Goal: Information Seeking & Learning: Find specific page/section

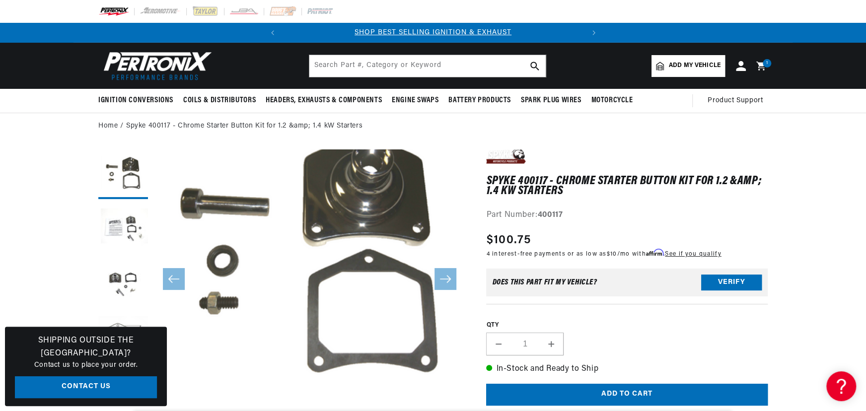
scroll to position [0, 301]
click at [383, 70] on input "text" at bounding box center [427, 66] width 236 height 22
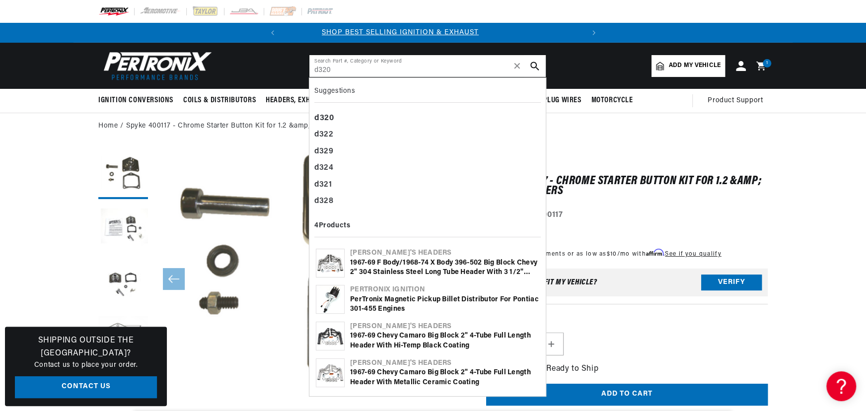
scroll to position [0, 0]
type input "d320"
click at [387, 376] on div "1967-69 Chevy Camaro Big Block 2" 4-Tube Full Length Header with Metallic Ceram…" at bounding box center [444, 377] width 189 height 19
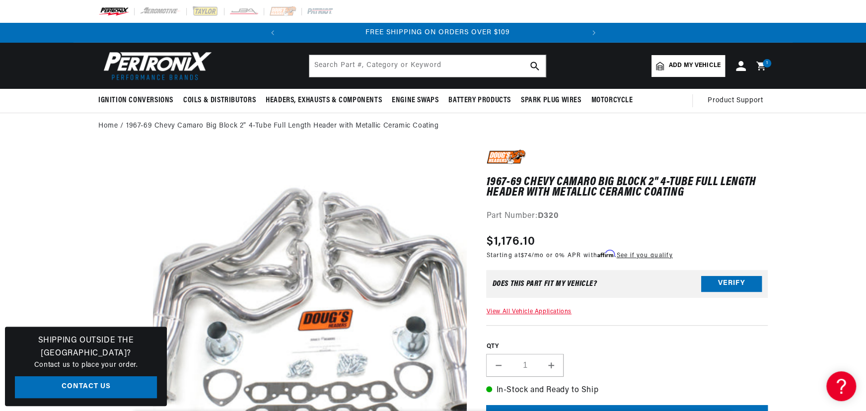
scroll to position [0, 301]
click at [327, 64] on input "text" at bounding box center [427, 66] width 236 height 22
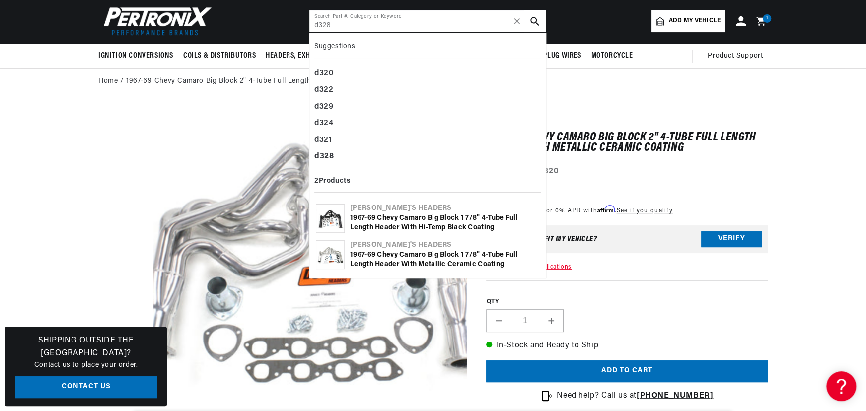
scroll to position [0, 0]
type input "d328"
click at [421, 250] on div "1967-69 Chevy Camaro Big Block 1 7/8" 4-Tube Full Length Header with Metallic C…" at bounding box center [444, 259] width 189 height 19
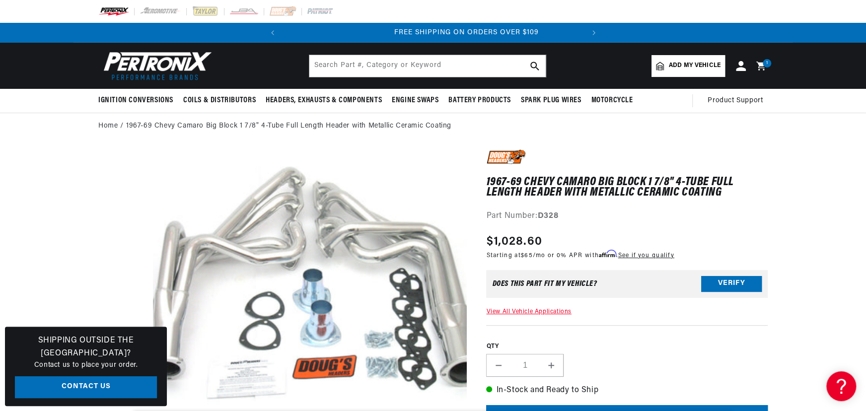
scroll to position [0, 301]
click at [359, 68] on input "text" at bounding box center [427, 66] width 236 height 22
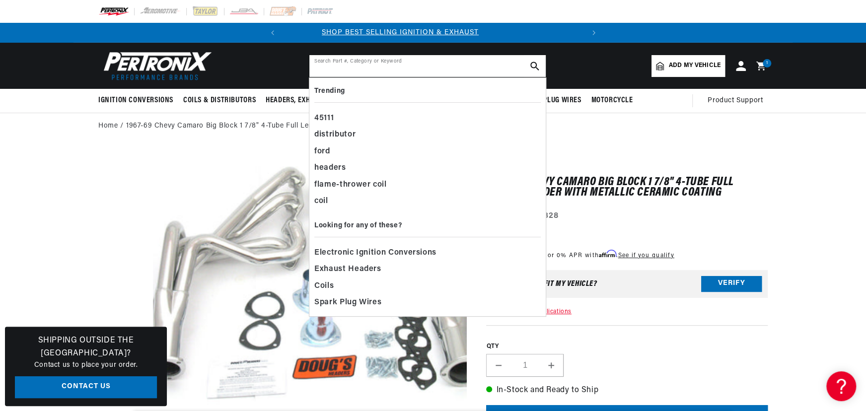
scroll to position [0, 0]
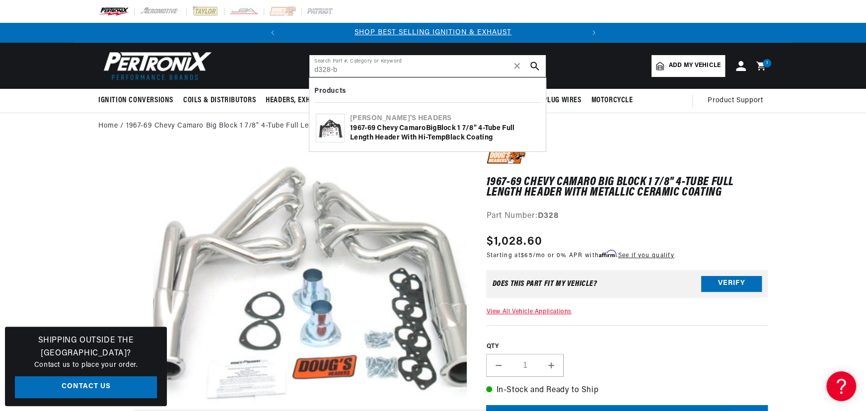
type input "d328-b"
click at [381, 132] on div "1967-69 Chevy Camaro B ig B lock 1 7/8" 4-Tu b e Full Length Header with Hi-Tem…" at bounding box center [444, 133] width 189 height 19
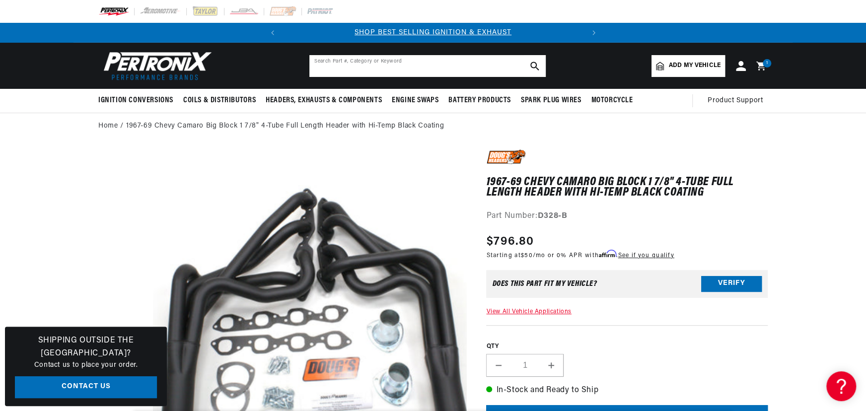
click at [361, 66] on input "text" at bounding box center [427, 66] width 236 height 22
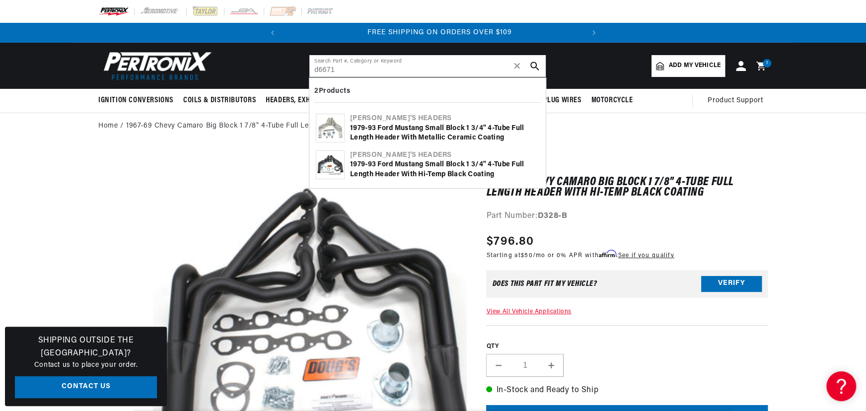
scroll to position [0, 301]
type input "d6671"
click at [394, 124] on div "1979-93 Ford Mustang Small Block 1 3/4" 4-Tube Full Length Header with Metallic…" at bounding box center [444, 133] width 189 height 19
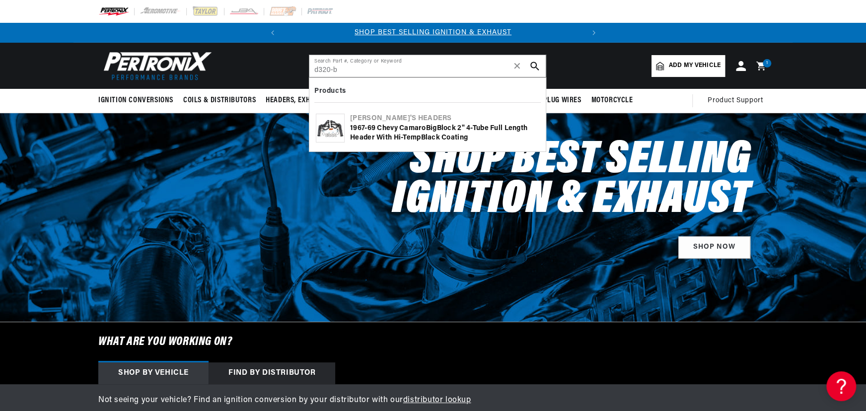
type input "d320-b"
click at [403, 135] on div "1967-69 Chevy Camaro B ig B lock 2" 4-Tu b e Full Length Header with Hi-Temp B …" at bounding box center [444, 133] width 189 height 19
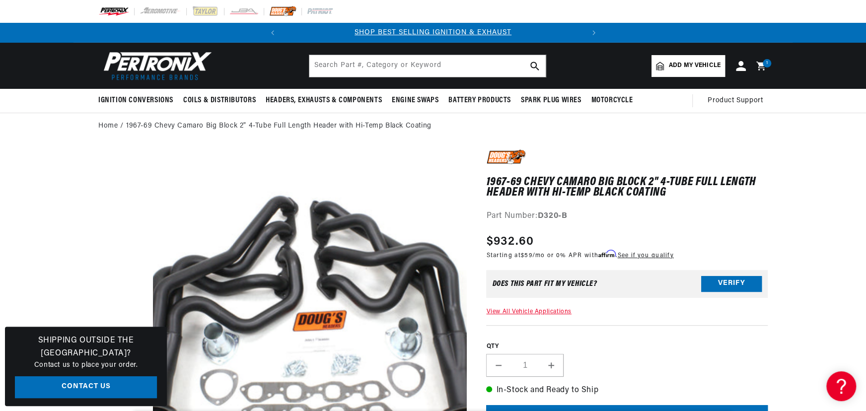
scroll to position [0, 301]
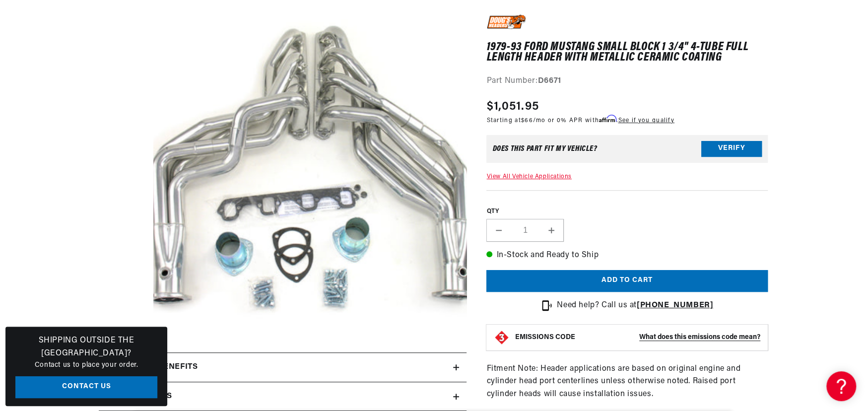
scroll to position [0, 301]
click at [122, 359] on button "Open media 1 in modal" at bounding box center [122, 359] width 0 height 0
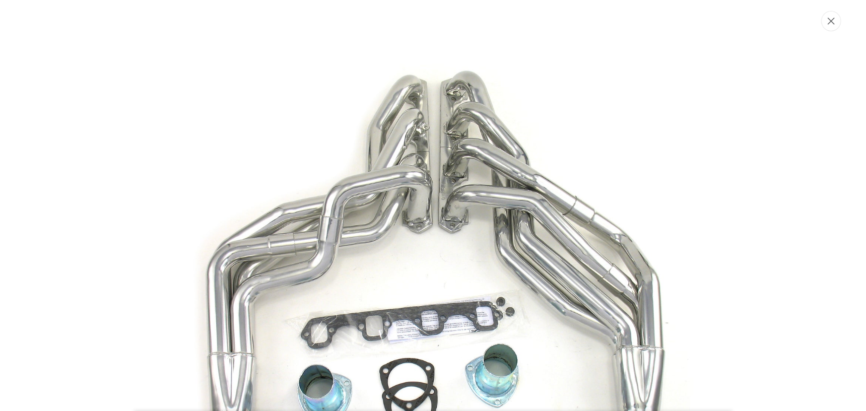
click at [830, 16] on button "Close" at bounding box center [832, 21] width 20 height 20
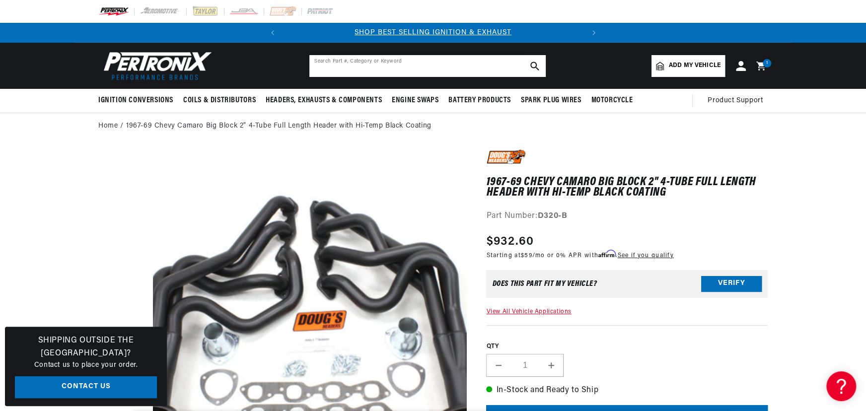
click at [359, 67] on input "text" at bounding box center [427, 66] width 236 height 22
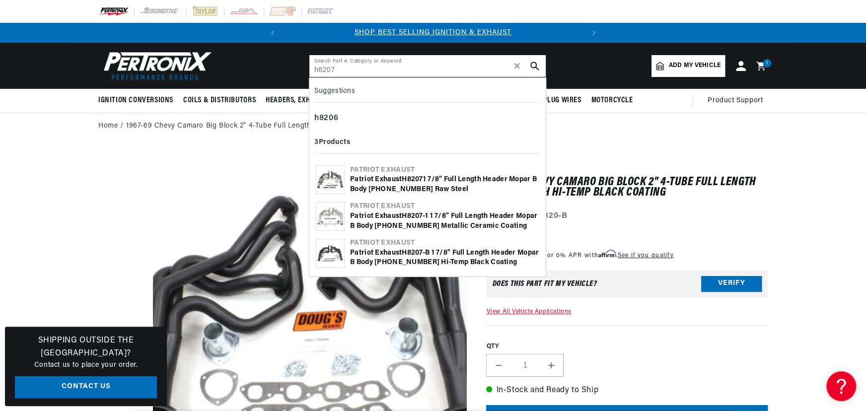
type input "h8207"
click at [407, 177] on b "H8207" at bounding box center [412, 179] width 21 height 7
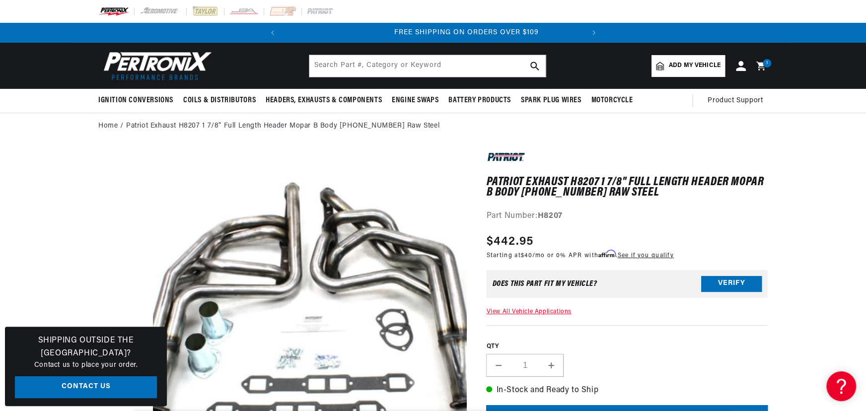
scroll to position [0, 301]
